Goal: Task Accomplishment & Management: Manage account settings

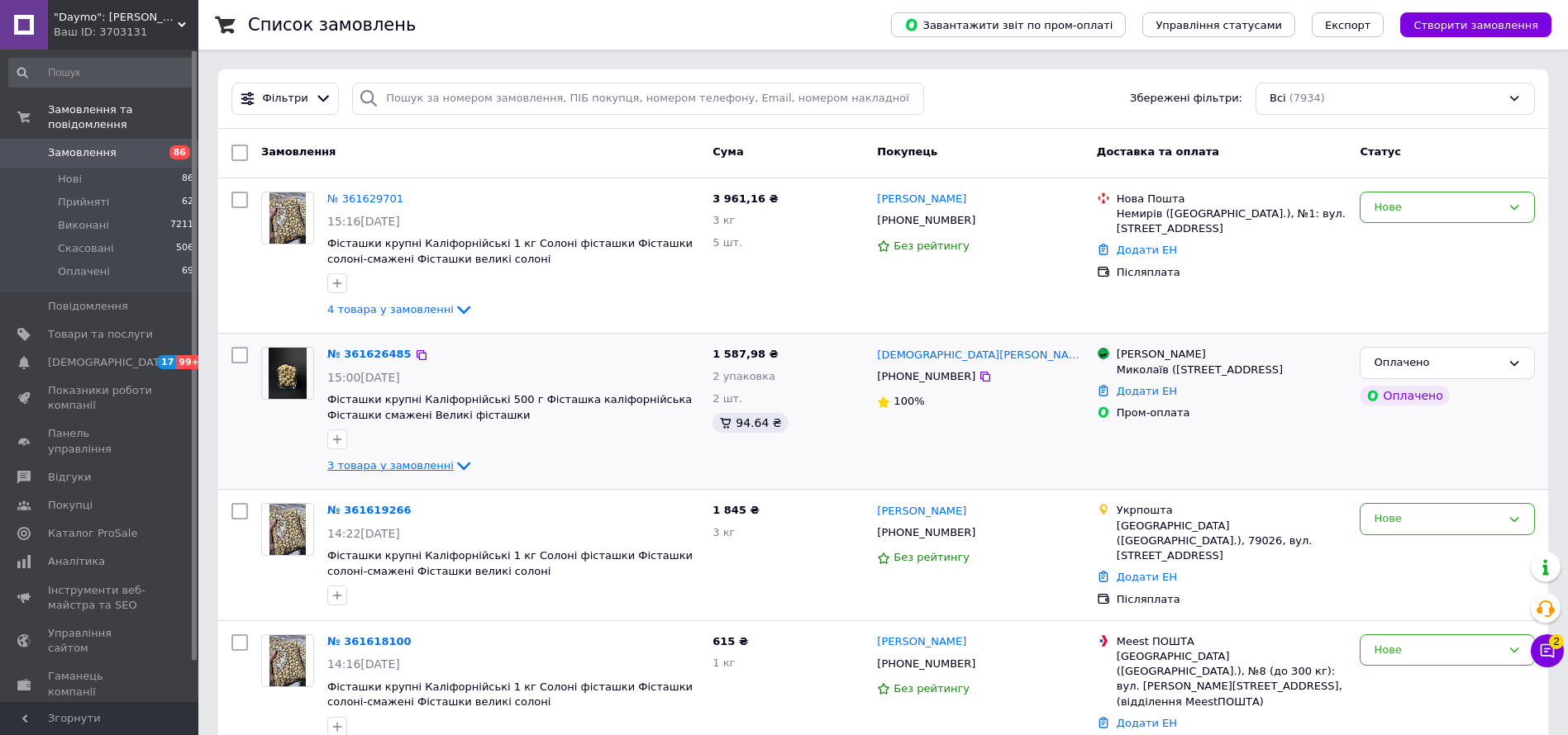
click at [454, 458] on icon at bounding box center [464, 466] width 20 height 20
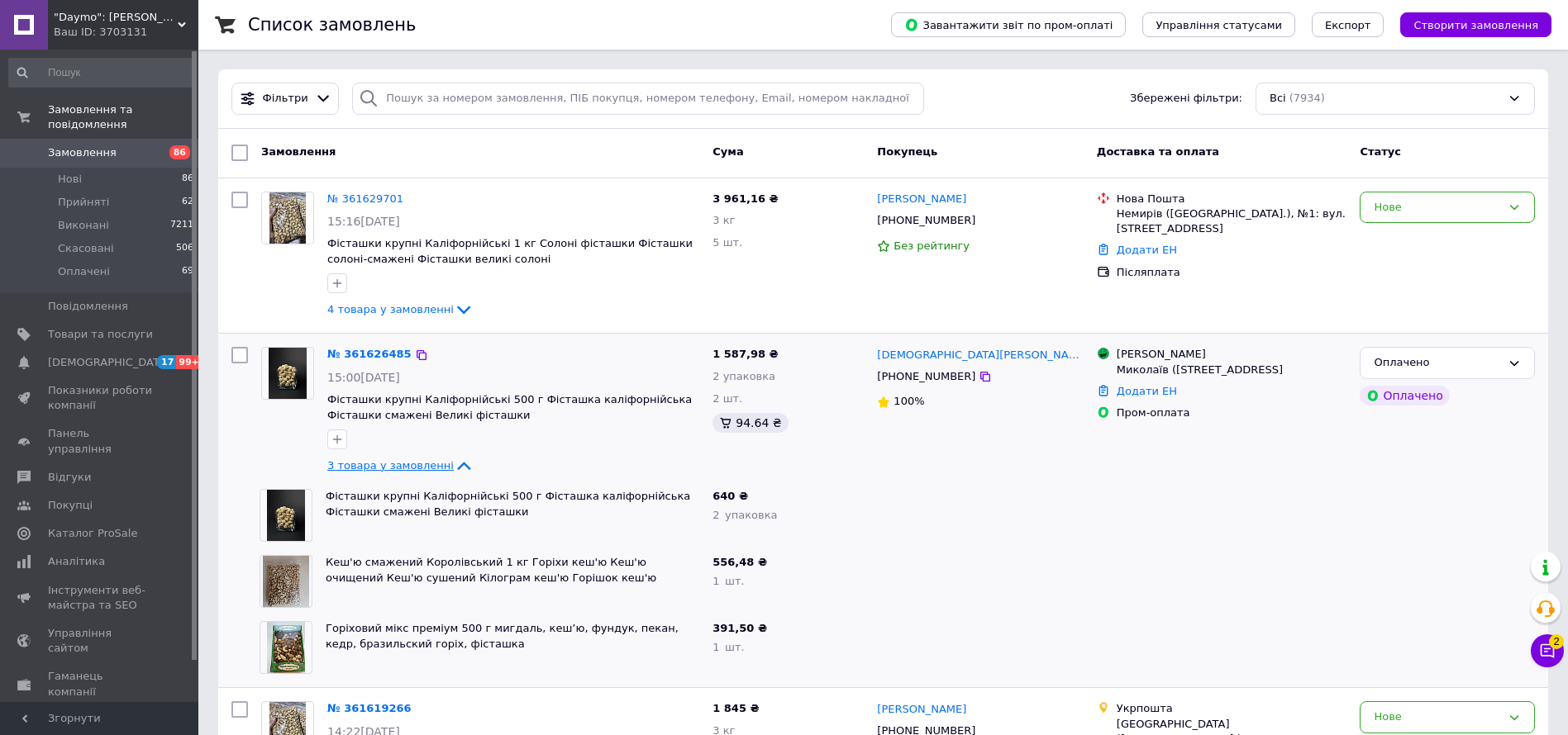
click at [454, 459] on icon at bounding box center [464, 466] width 20 height 20
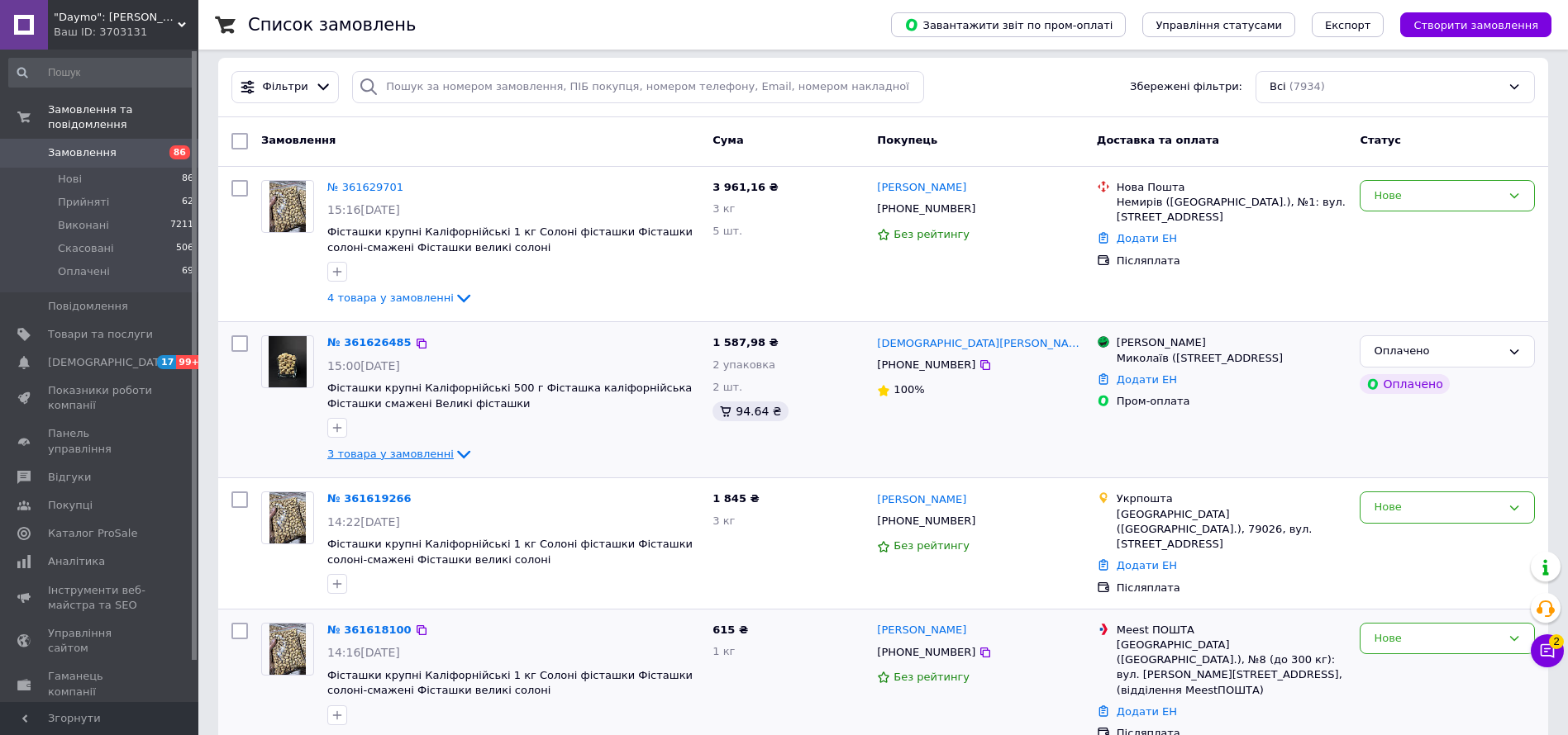
scroll to position [372, 0]
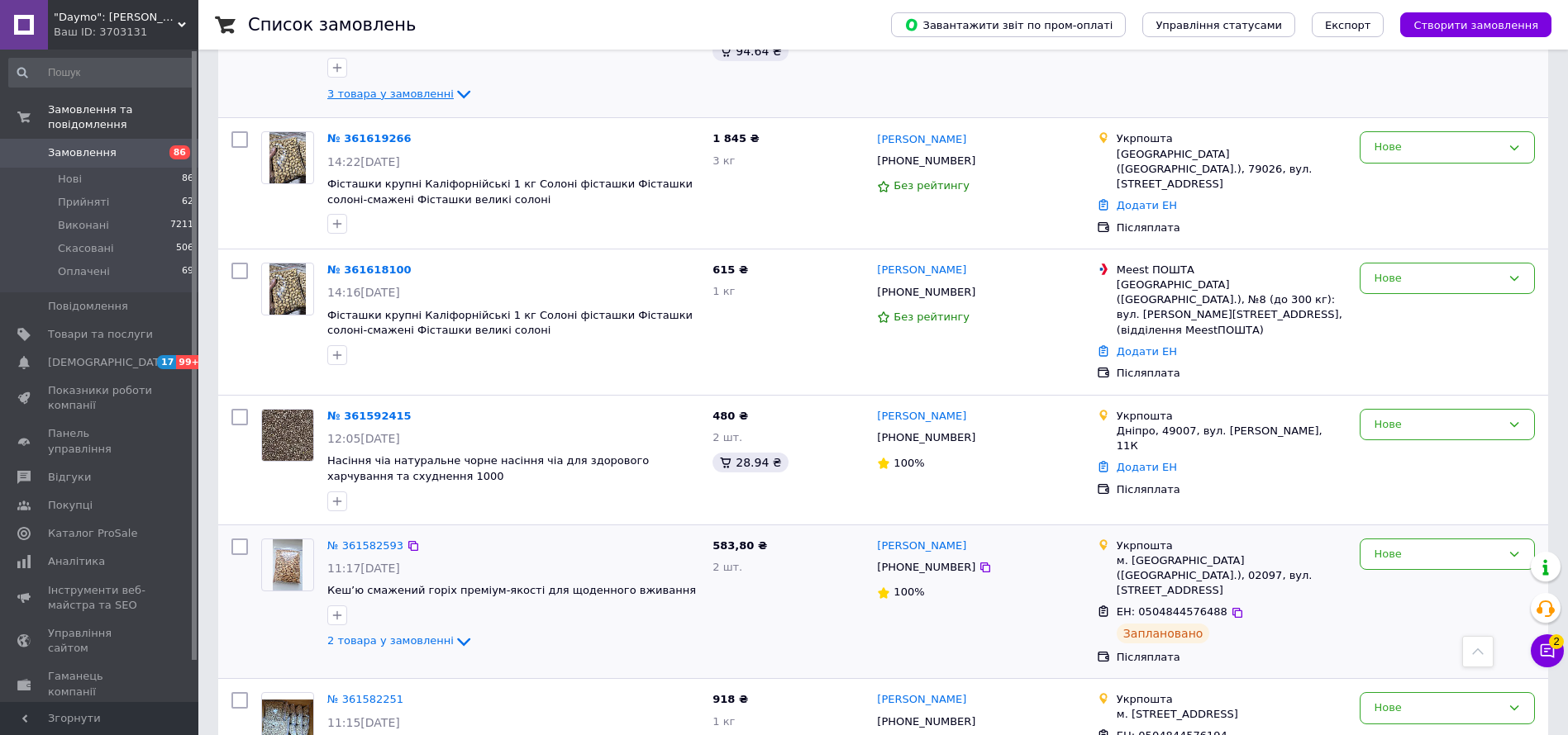
click at [240, 539] on input "checkbox" at bounding box center [239, 547] width 17 height 17
checkbox input "true"
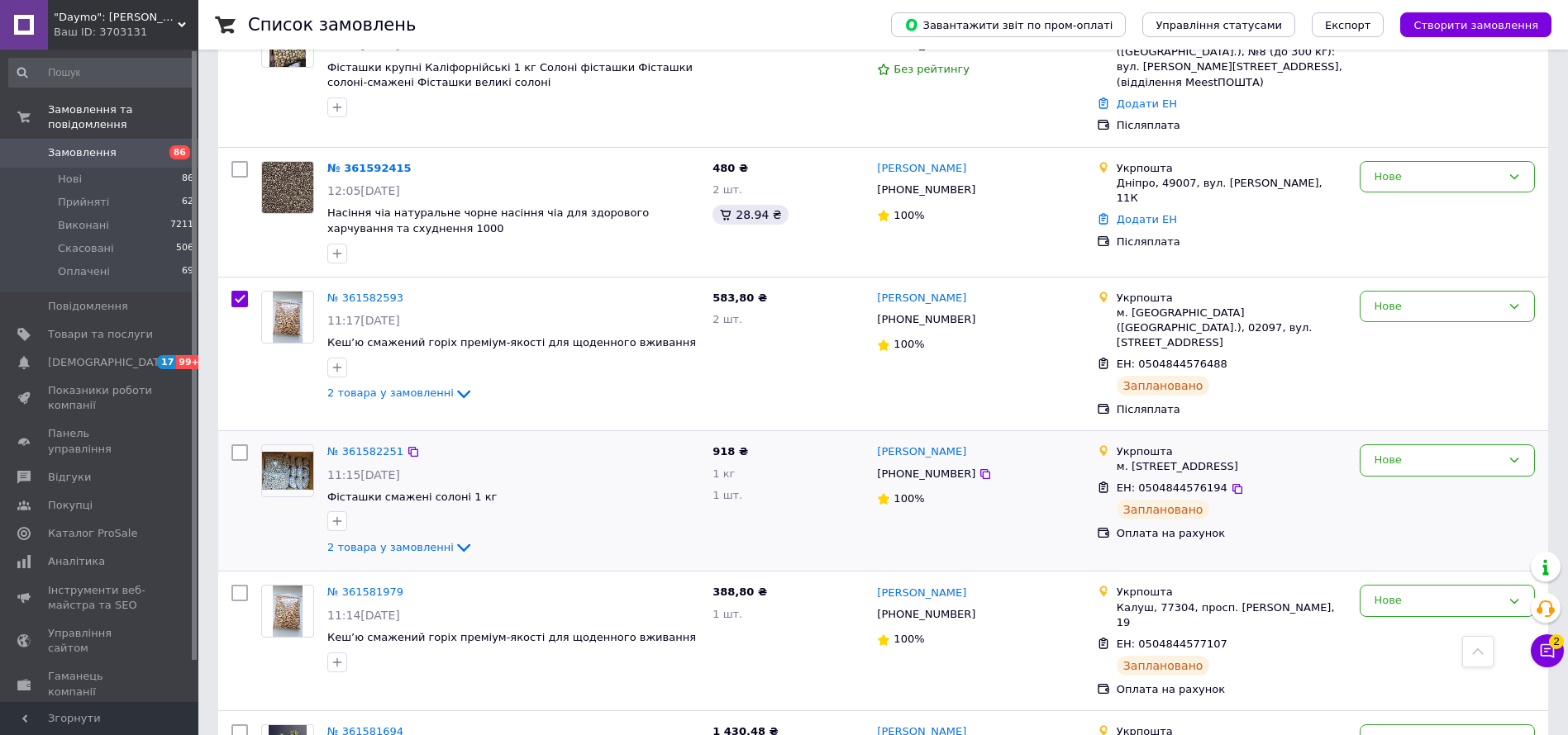
click at [234, 444] on input "checkbox" at bounding box center [239, 452] width 17 height 17
checkbox input "true"
click at [242, 585] on input "checkbox" at bounding box center [239, 592] width 17 height 17
checkbox input "true"
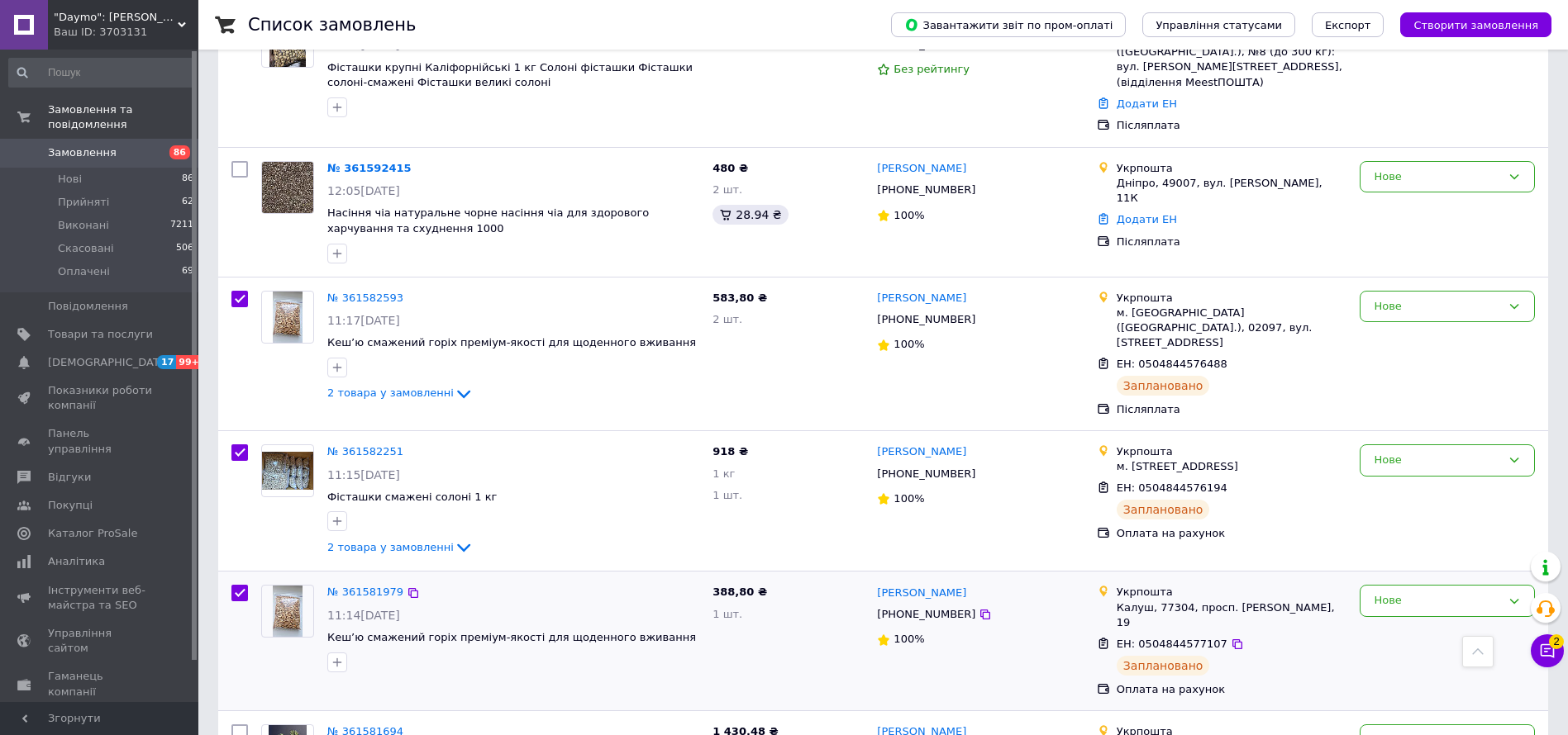
checkbox input "true"
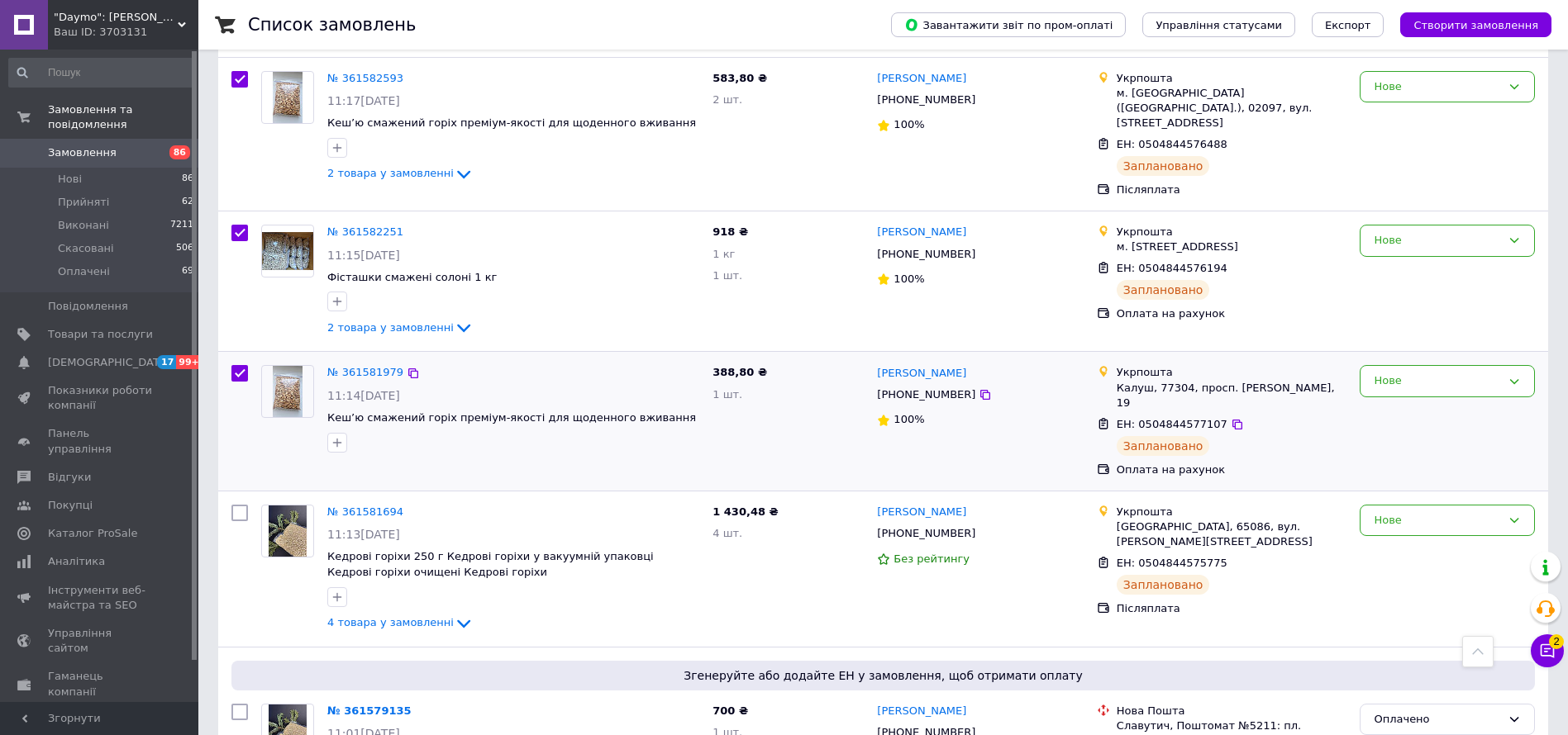
scroll to position [868, 0]
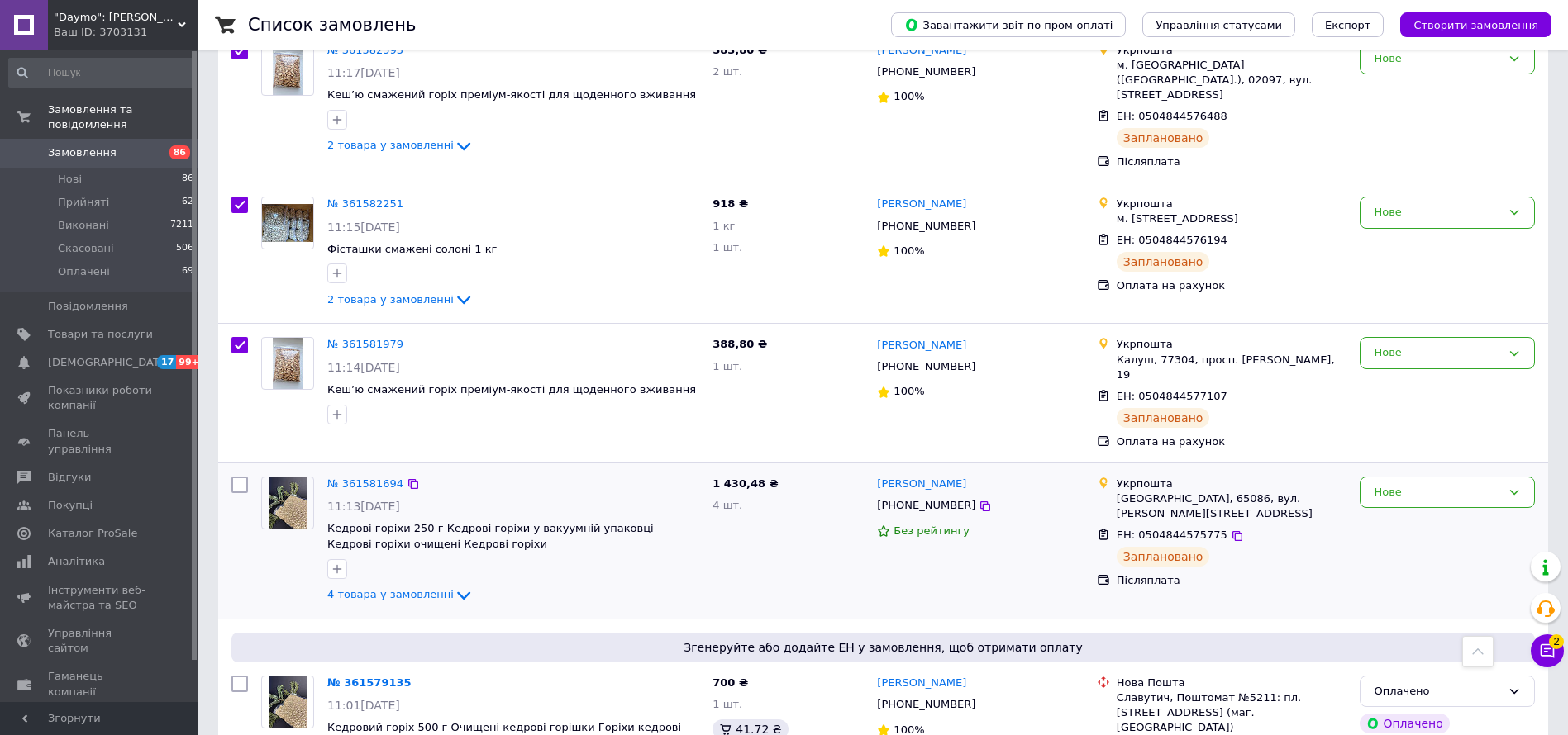
click at [238, 476] on input "checkbox" at bounding box center [239, 484] width 17 height 17
checkbox input "true"
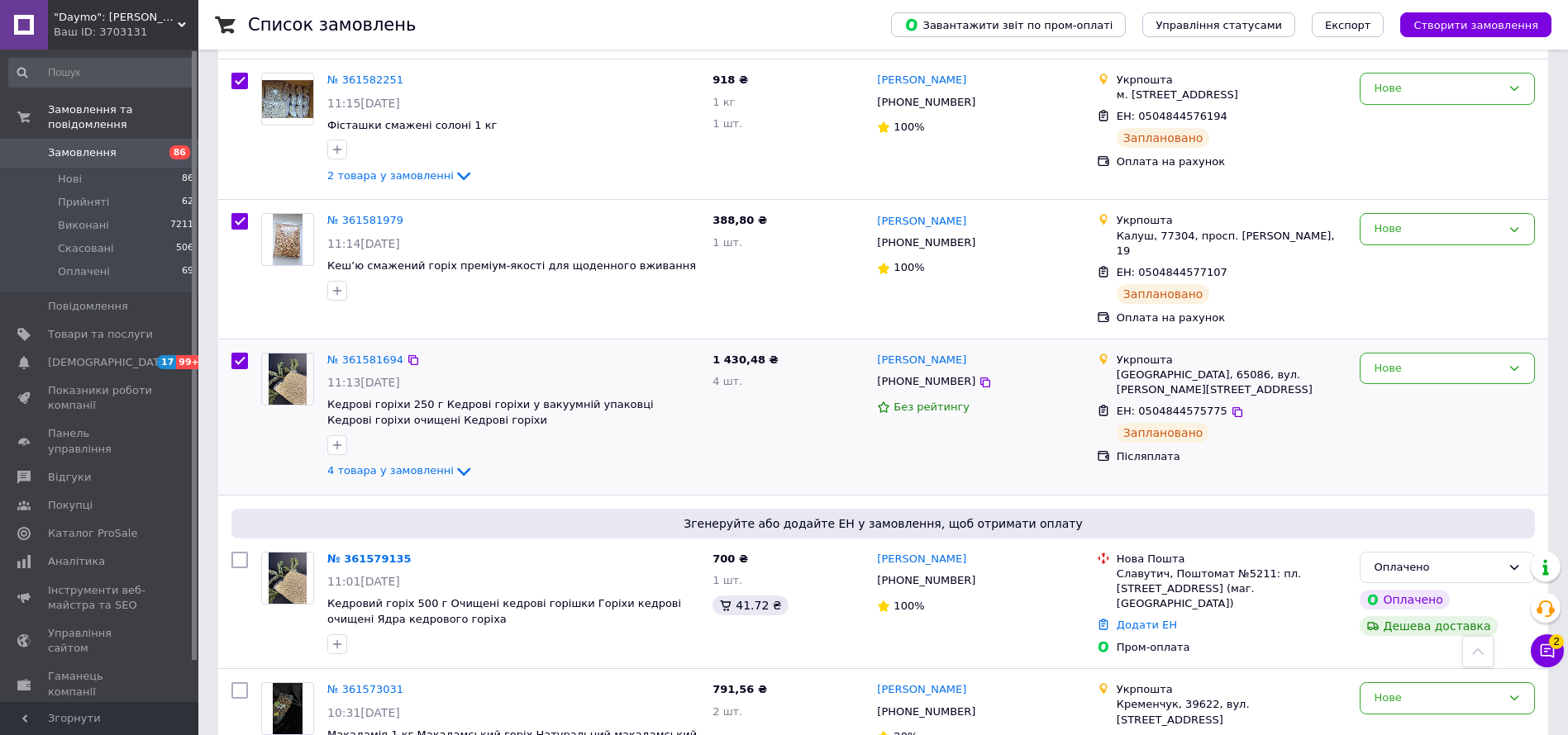
scroll to position [1116, 0]
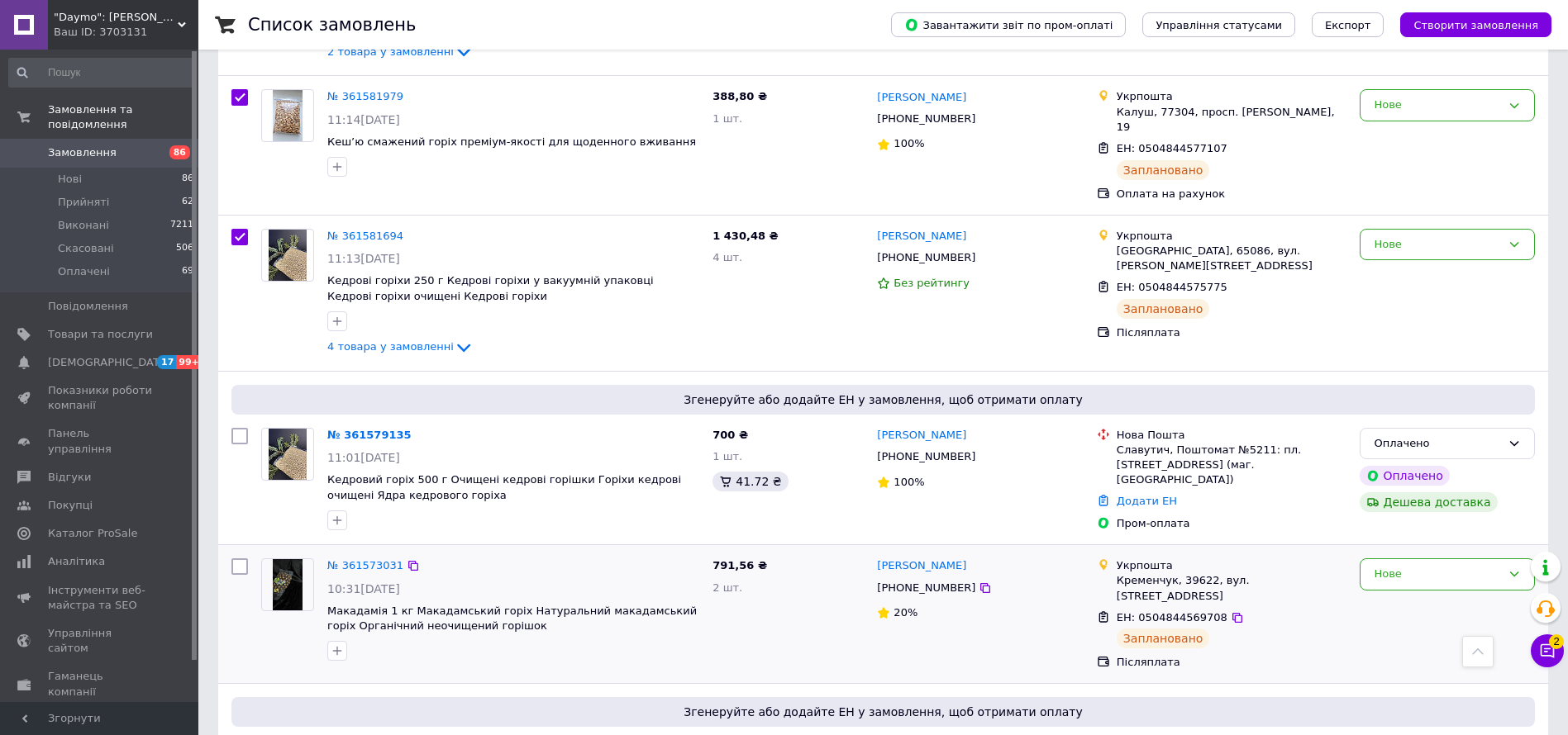
click at [240, 552] on div at bounding box center [239, 615] width 29 height 125
checkbox input "true"
click at [239, 558] on input "checkbox" at bounding box center [239, 566] width 17 height 17
checkbox input "true"
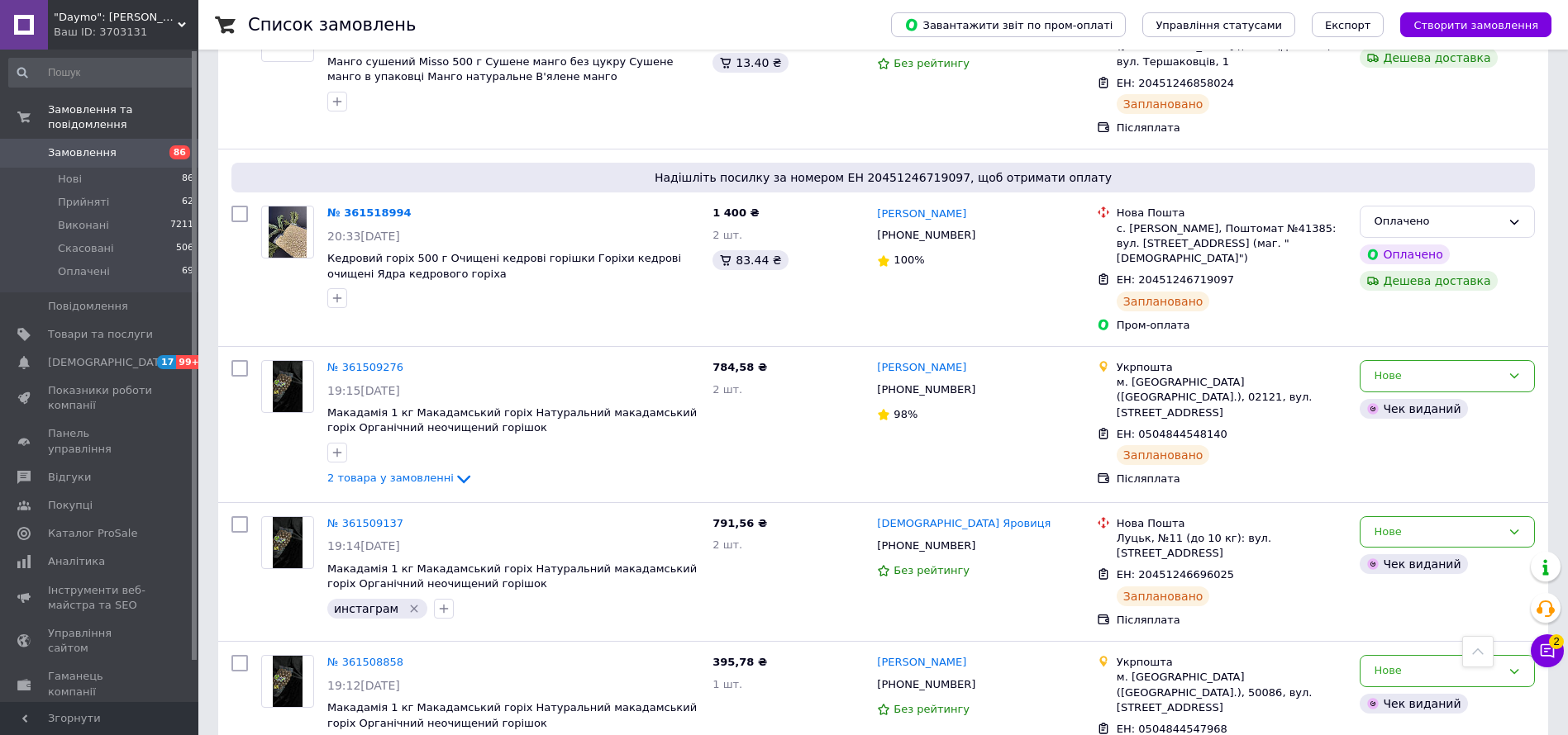
scroll to position [2355, 0]
click at [238, 358] on input "checkbox" at bounding box center [239, 366] width 17 height 17
checkbox input "true"
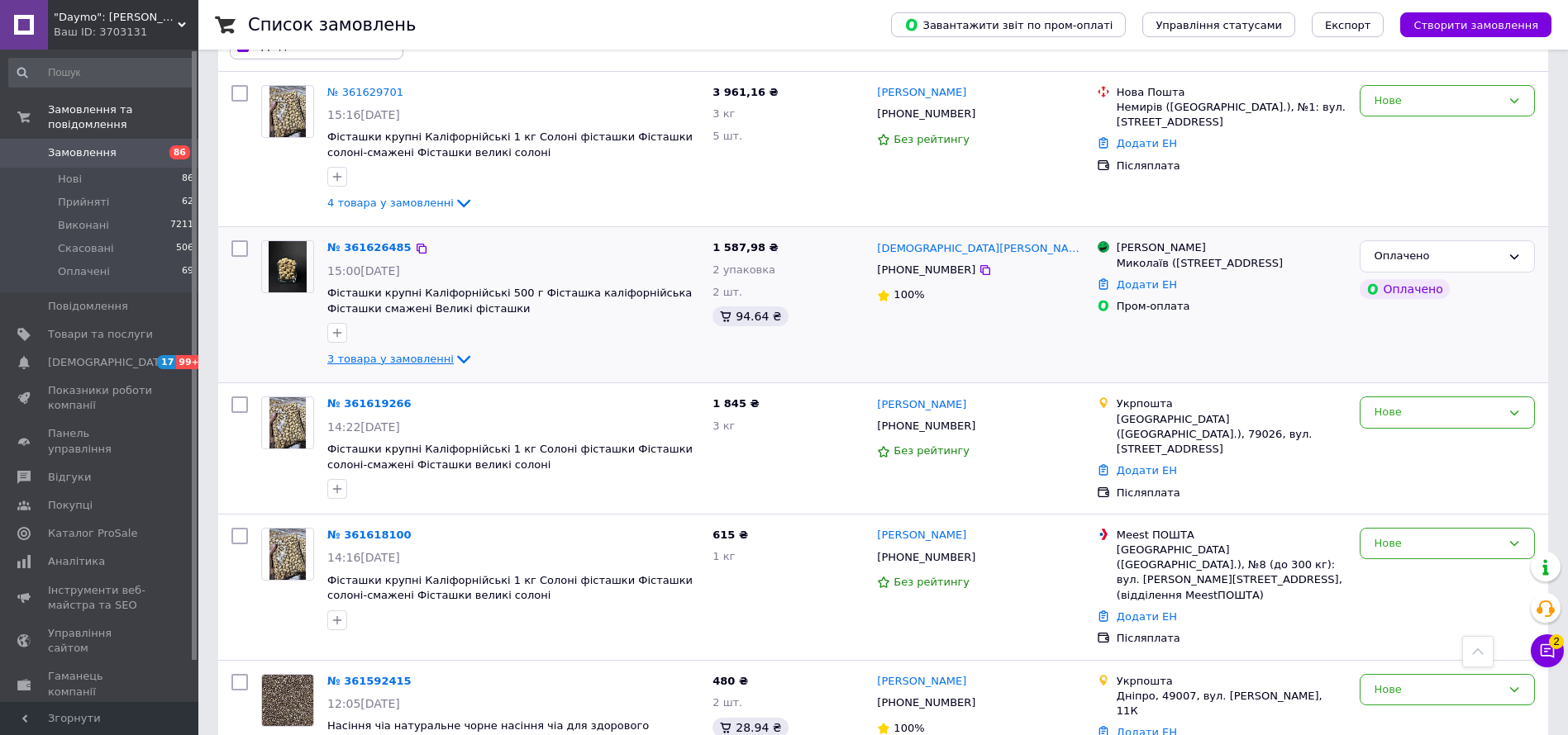
scroll to position [0, 0]
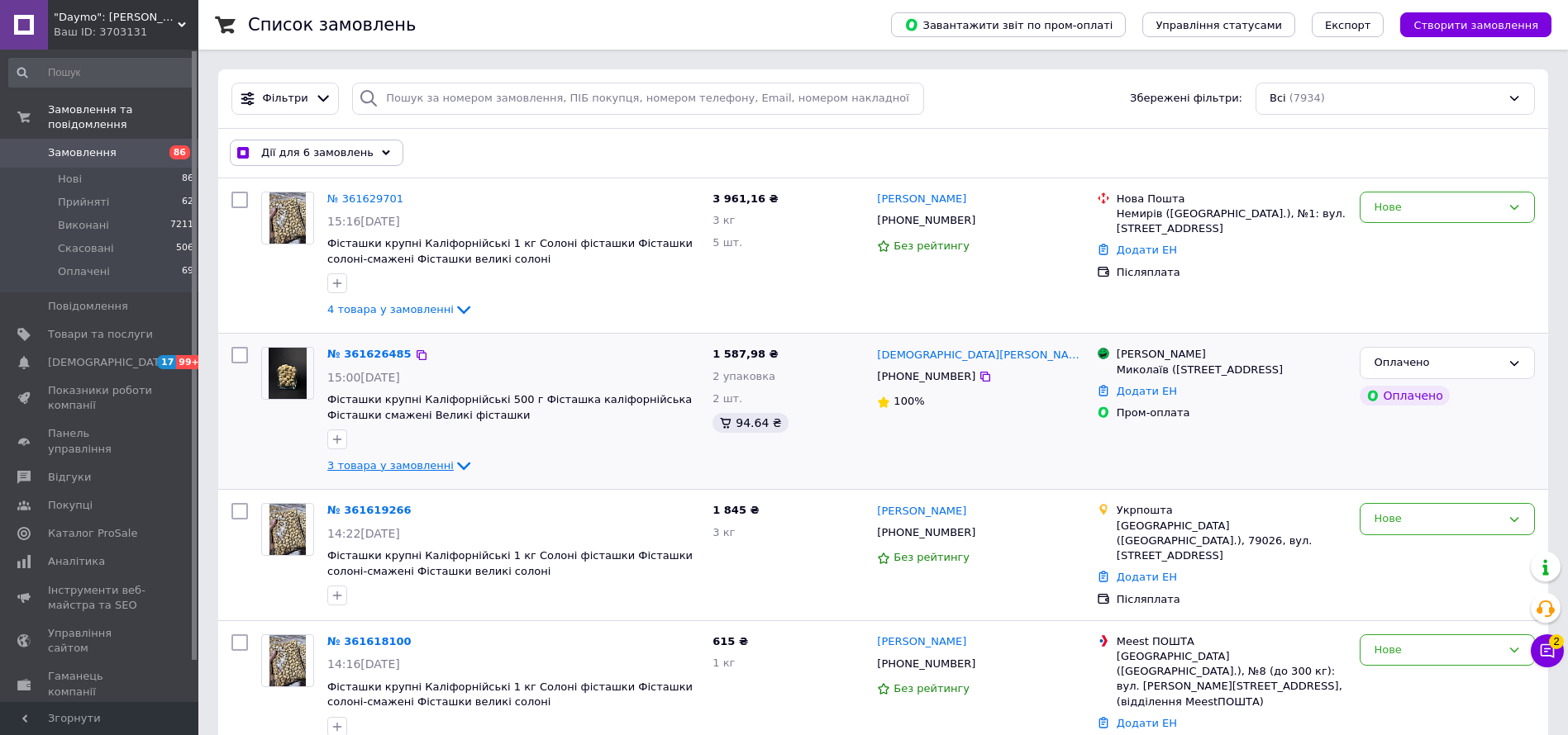
click at [352, 143] on div "Дії для 6 замовлень" at bounding box center [316, 152] width 174 height 26
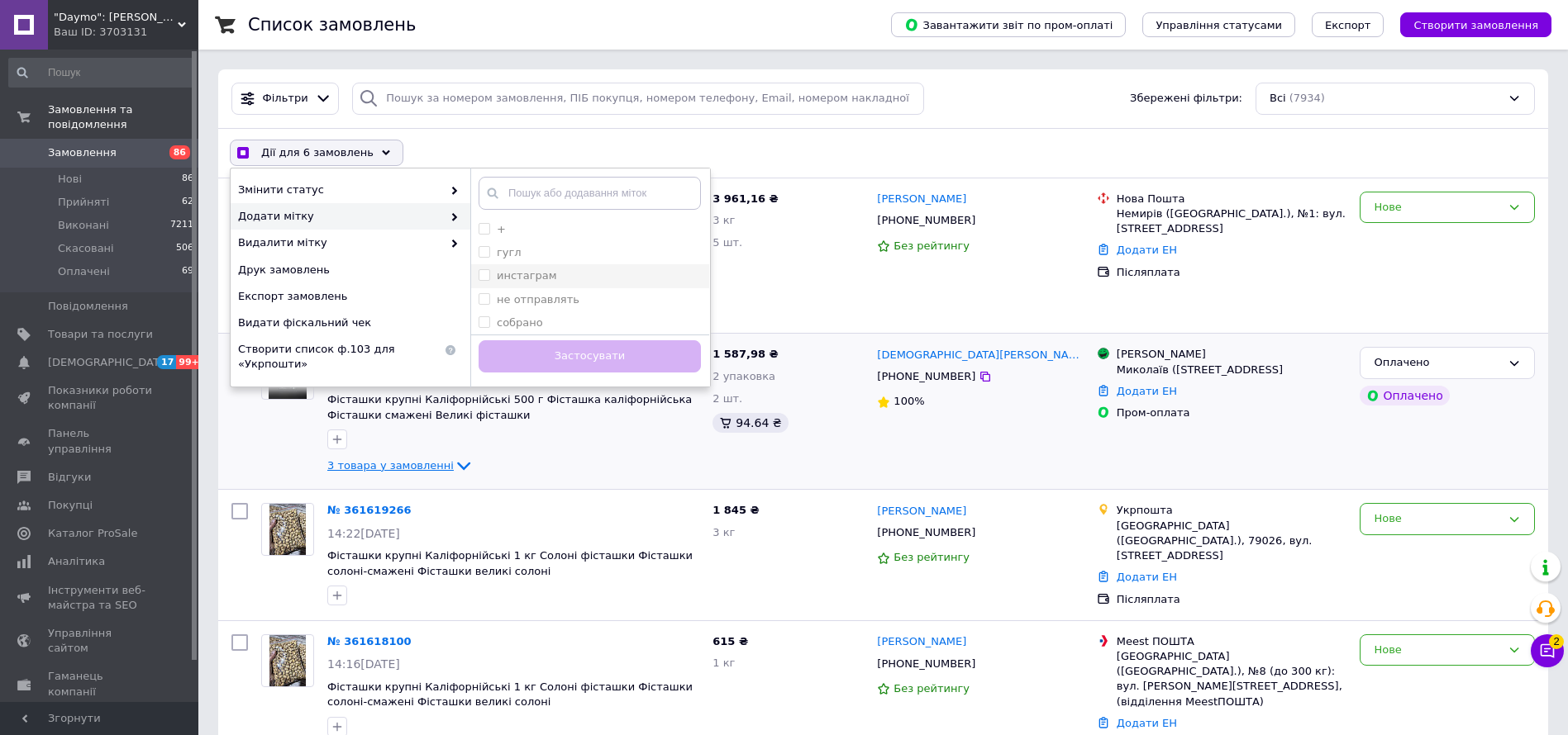
checkbox input "true"
click at [536, 269] on label "инстаграм" at bounding box center [527, 275] width 61 height 13
checkbox input "true"
click at [586, 347] on button "Застосувати" at bounding box center [590, 356] width 223 height 32
checkbox input "false"
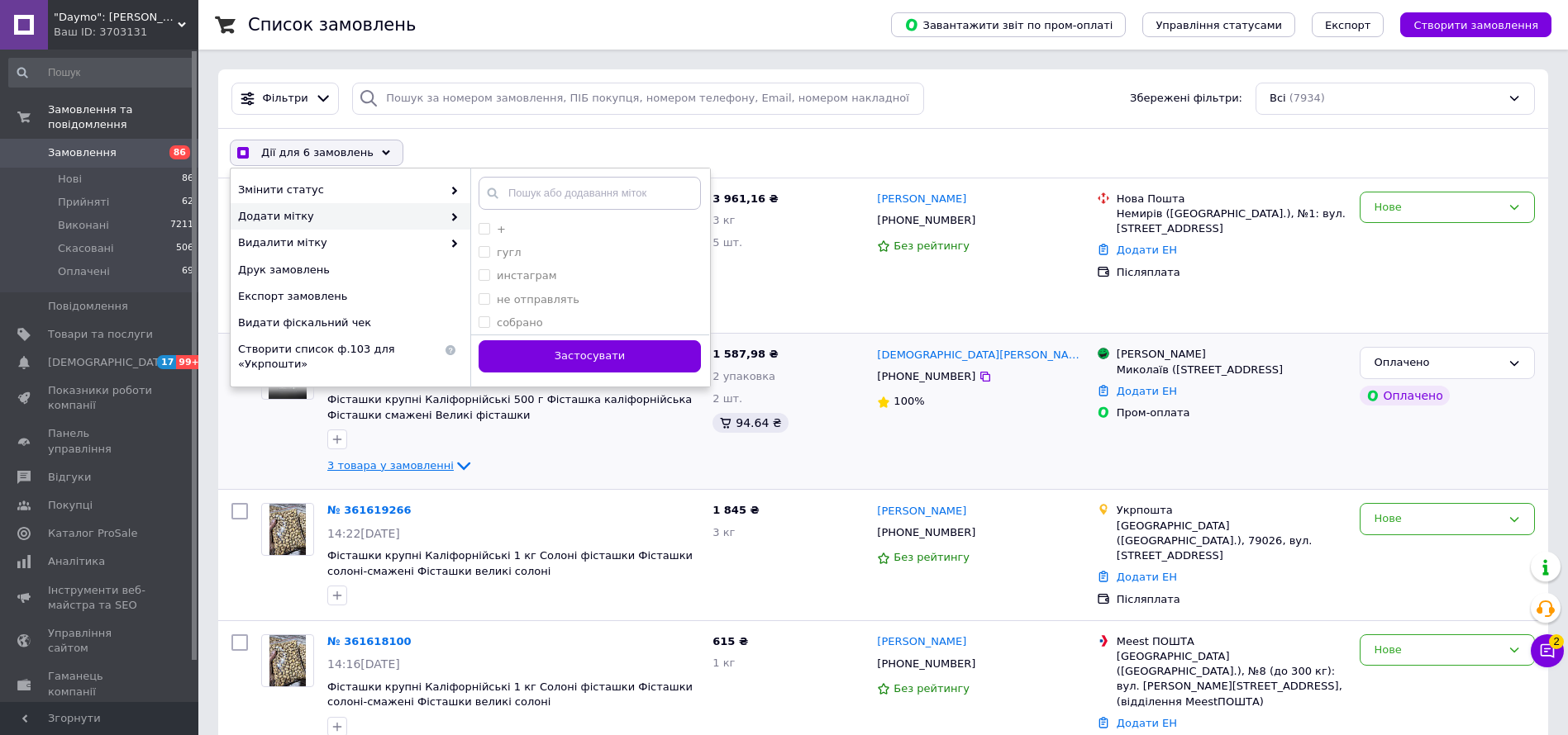
checkbox input "false"
